Goal: Task Accomplishment & Management: Manage account settings

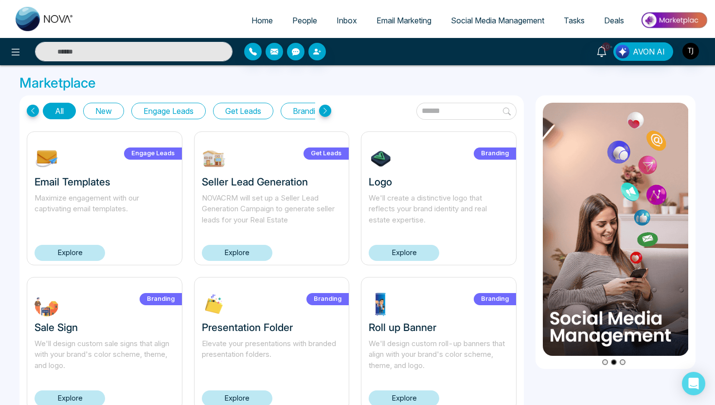
click at [267, 21] on link "Home" at bounding box center [262, 20] width 41 height 18
select select "*"
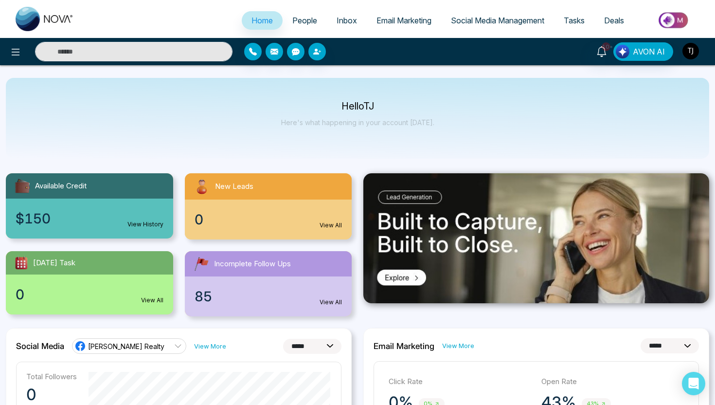
click at [694, 49] on img "button" at bounding box center [691, 51] width 17 height 17
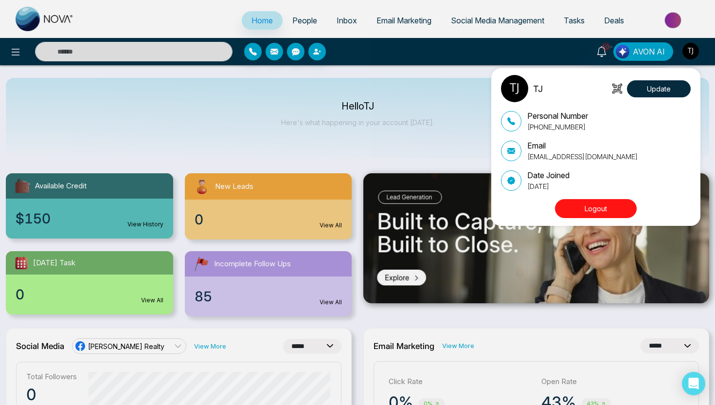
click at [421, 124] on div "TJ Update Personal Number [PHONE_NUMBER] Email [EMAIL_ADDRESS][DOMAIN_NAME] Dat…" at bounding box center [357, 202] width 715 height 405
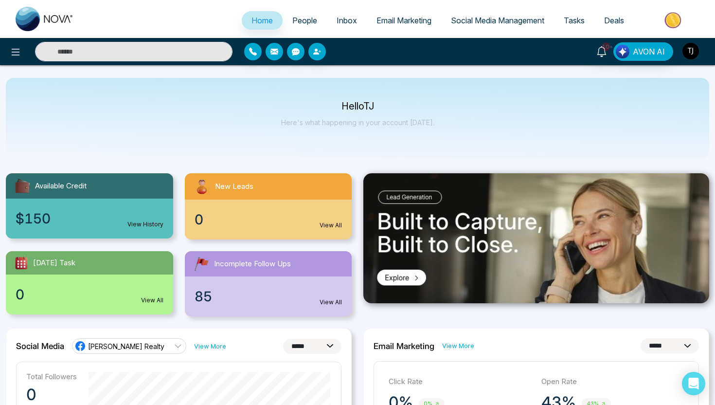
click at [692, 51] on img "button" at bounding box center [691, 51] width 17 height 17
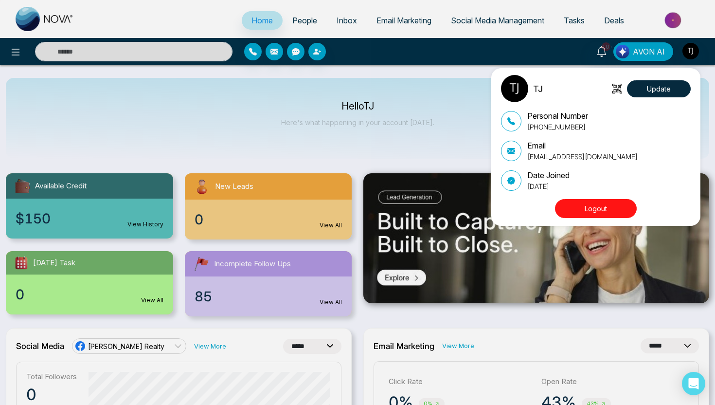
click at [613, 209] on button "Logout" at bounding box center [596, 208] width 82 height 19
